Goal: Information Seeking & Learning: Learn about a topic

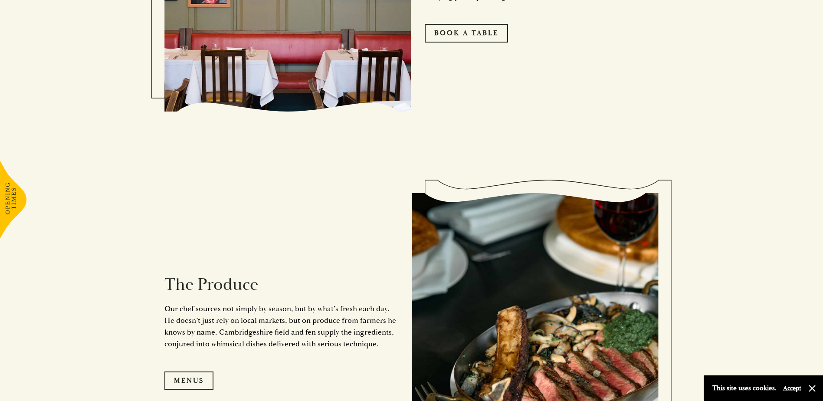
scroll to position [824, 0]
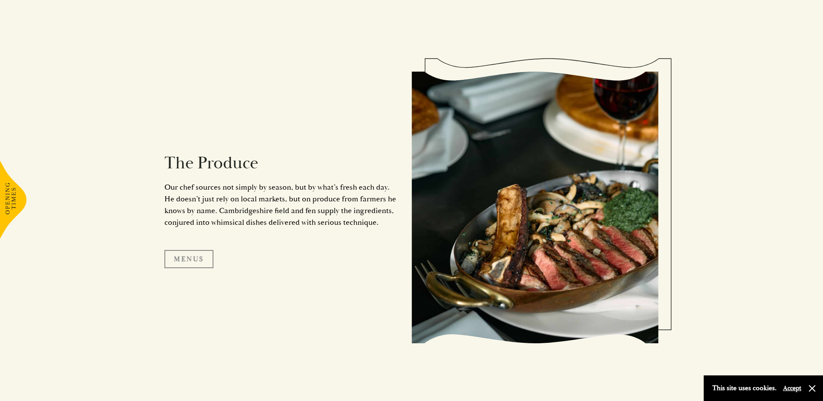
click at [201, 253] on link "Menus" at bounding box center [188, 259] width 49 height 18
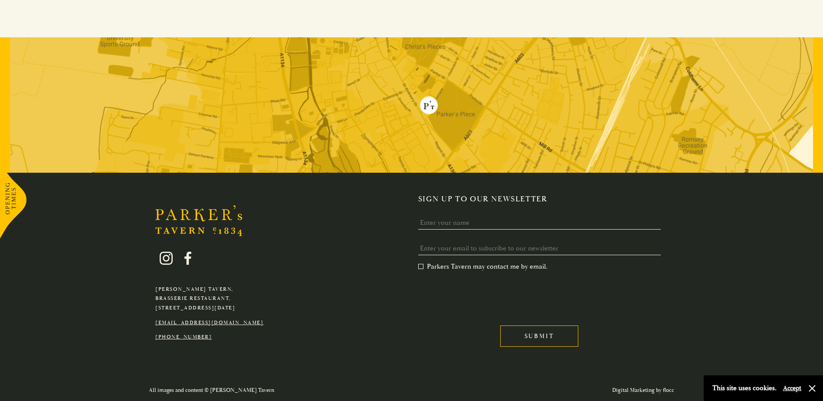
scroll to position [1699, 0]
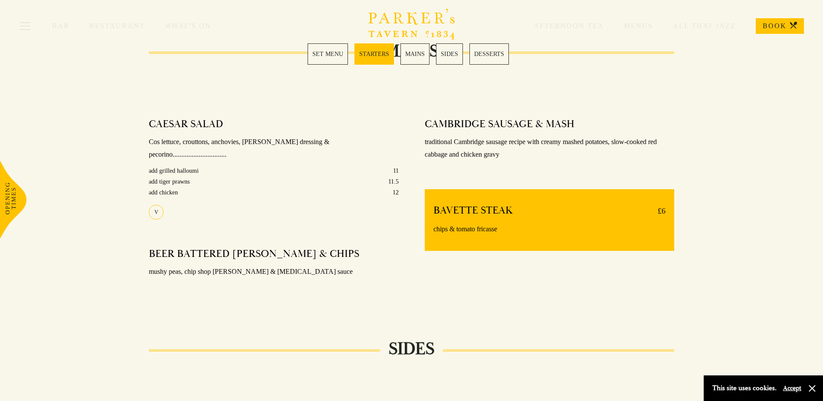
scroll to position [616, 0]
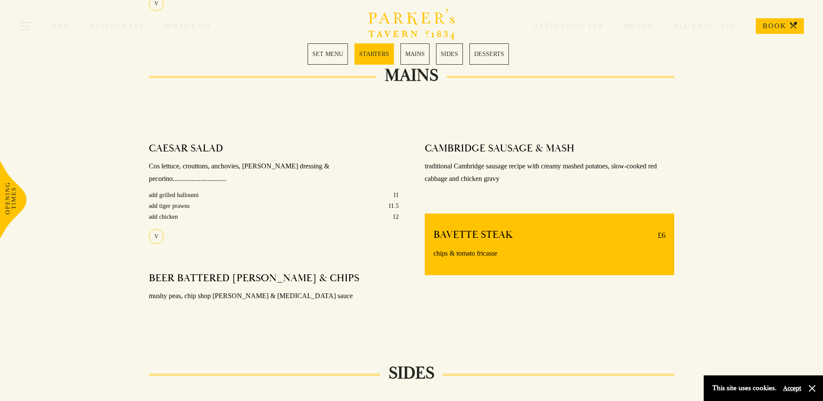
click at [421, 56] on link "MAINS" at bounding box center [414, 53] width 29 height 21
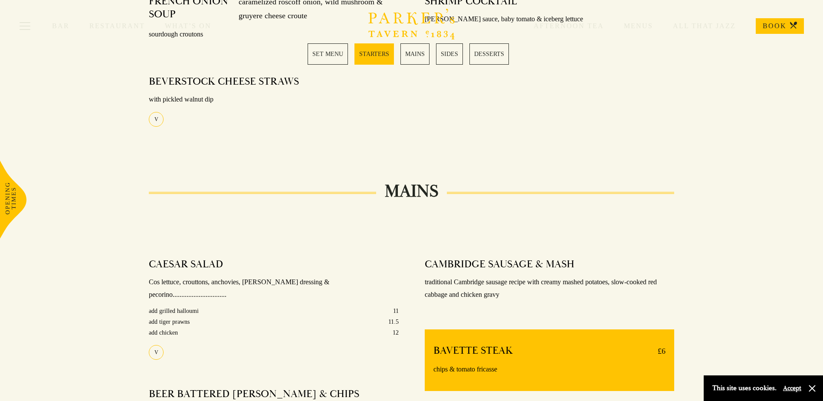
scroll to position [399, 0]
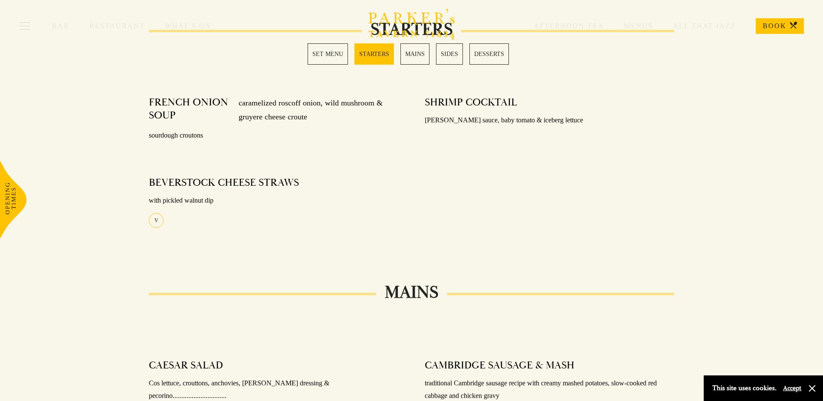
click at [416, 50] on div "Bar Restaurant What’s On Afternoon Tea Menus All That Jazz BOOK" at bounding box center [411, 26] width 823 height 52
click at [447, 48] on div "Bar Restaurant What’s On Afternoon Tea Menus All That Jazz BOOK" at bounding box center [411, 26] width 823 height 52
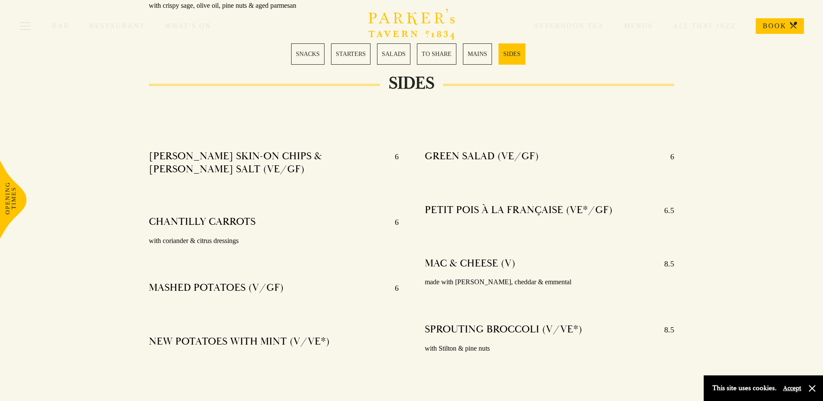
scroll to position [2125, 0]
